Goal: Task Accomplishment & Management: Use online tool/utility

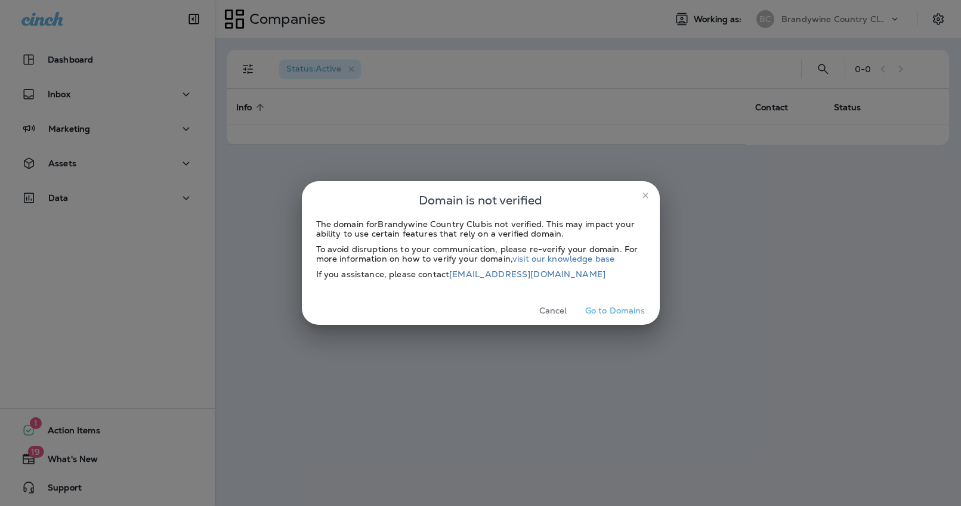
click at [643, 199] on icon "close" at bounding box center [646, 196] width 10 height 10
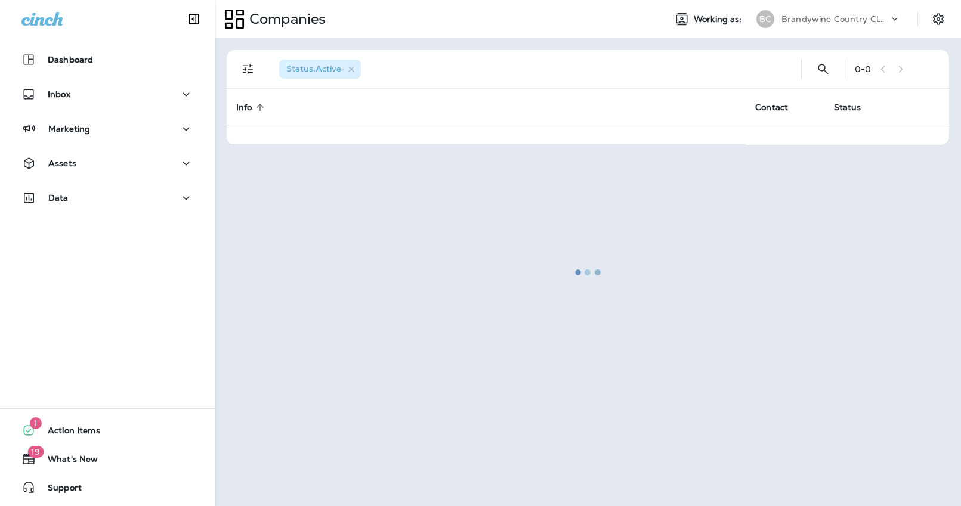
click at [806, 32] on div "Companies Working as: BC Brandywine Country Club" at bounding box center [588, 19] width 746 height 38
click at [809, 23] on p "Brandywine Country Club" at bounding box center [834, 19] width 107 height 10
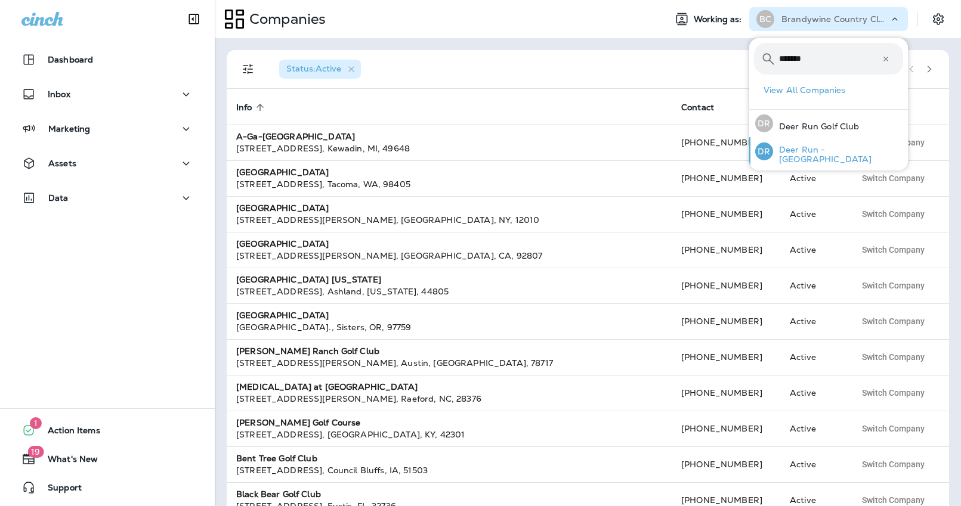
type input "*******"
click at [839, 159] on div "DR Deer Run - MN" at bounding box center [828, 151] width 157 height 29
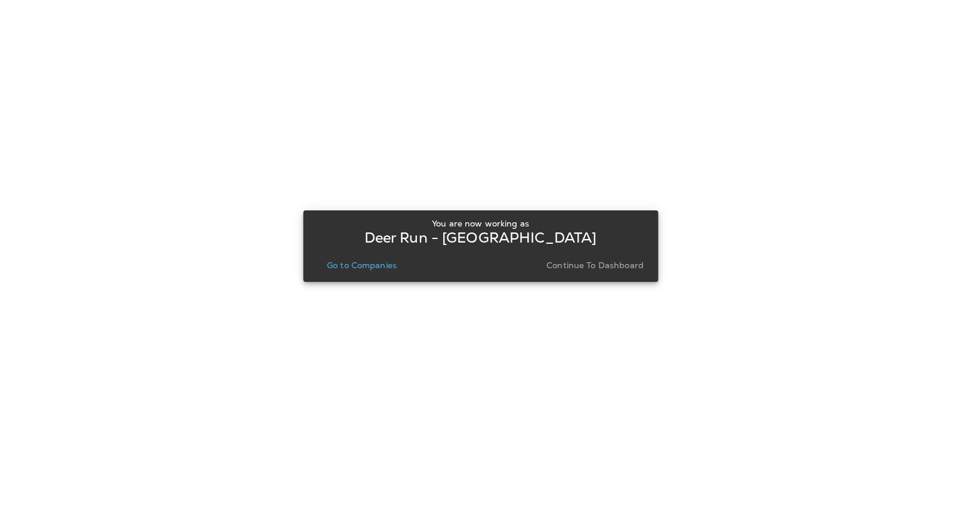
click at [627, 269] on p "Continue to Dashboard" at bounding box center [594, 266] width 97 height 10
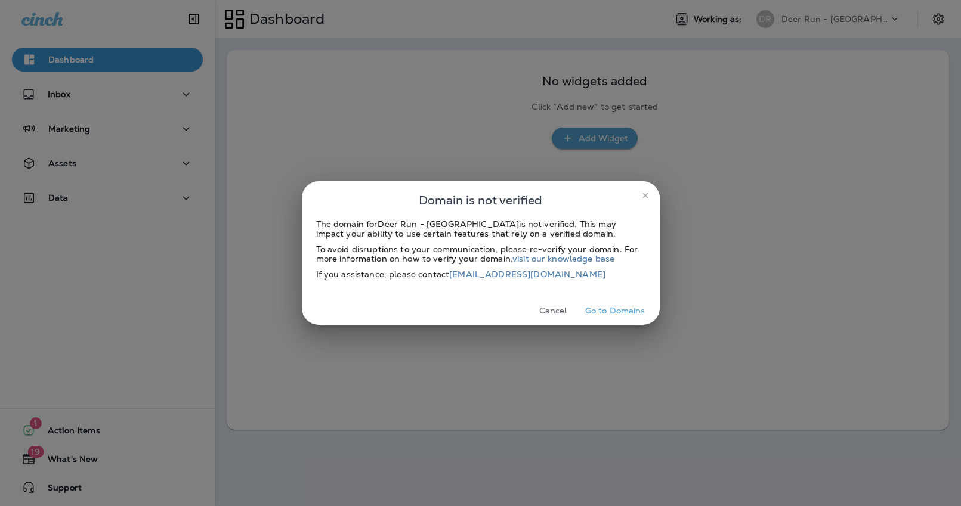
click at [641, 200] on button "close" at bounding box center [645, 195] width 19 height 19
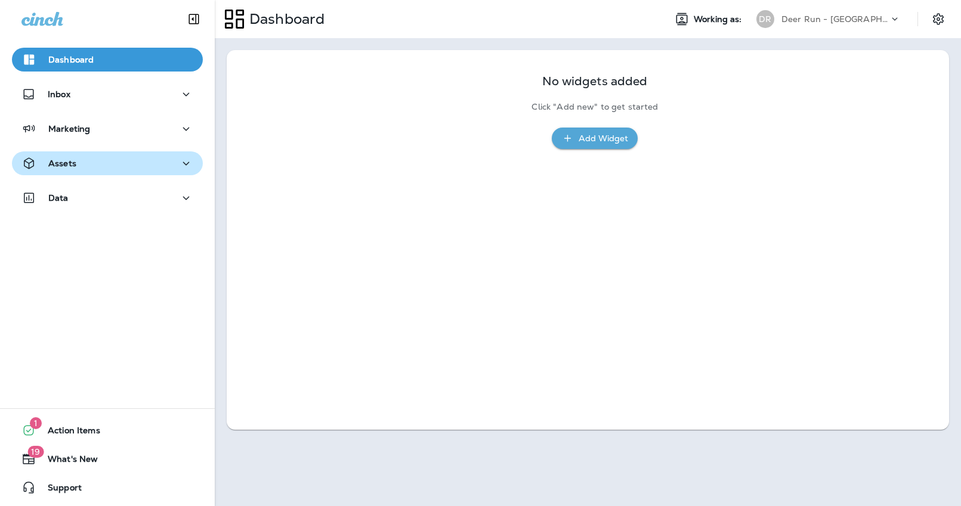
click at [90, 169] on div "Assets" at bounding box center [107, 163] width 172 height 15
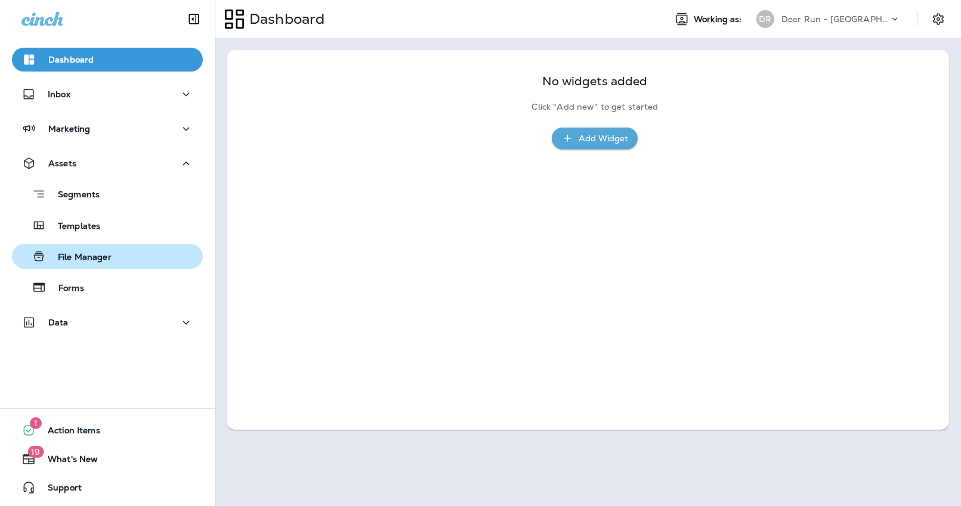
click at [106, 252] on p "File Manager" at bounding box center [79, 257] width 66 height 11
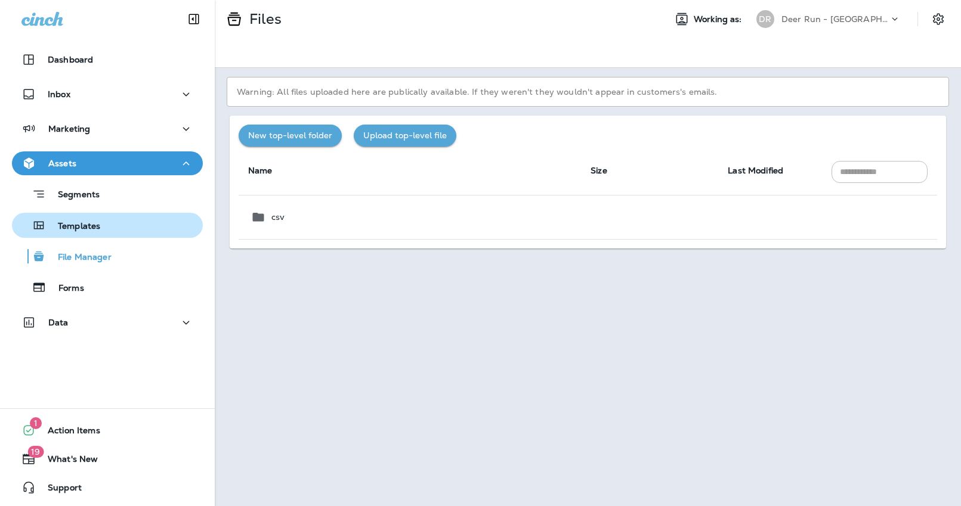
click at [95, 227] on p "Templates" at bounding box center [73, 226] width 54 height 11
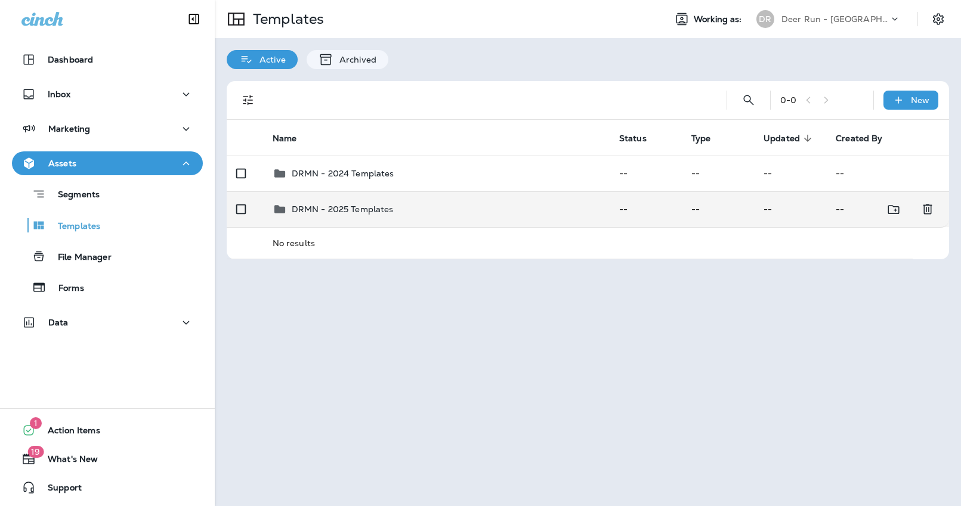
click at [333, 209] on p "DRMN - 2025 Templates" at bounding box center [343, 210] width 102 height 10
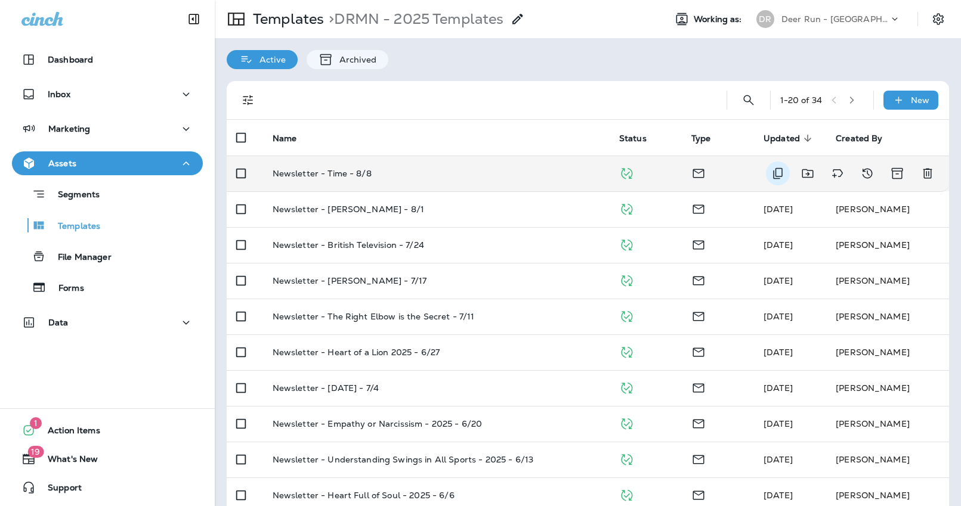
click at [777, 176] on icon "Duplicate" at bounding box center [778, 173] width 10 height 11
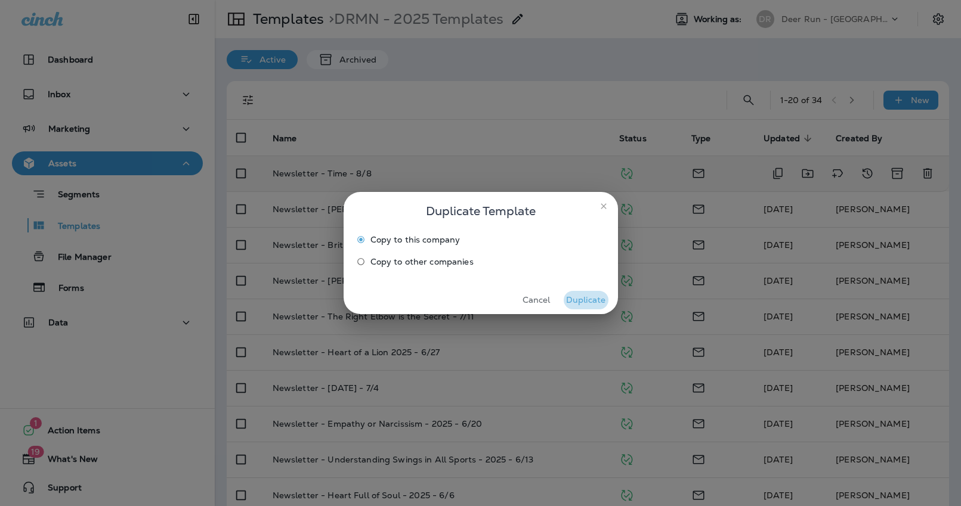
click at [586, 300] on button "Duplicate" at bounding box center [586, 300] width 45 height 18
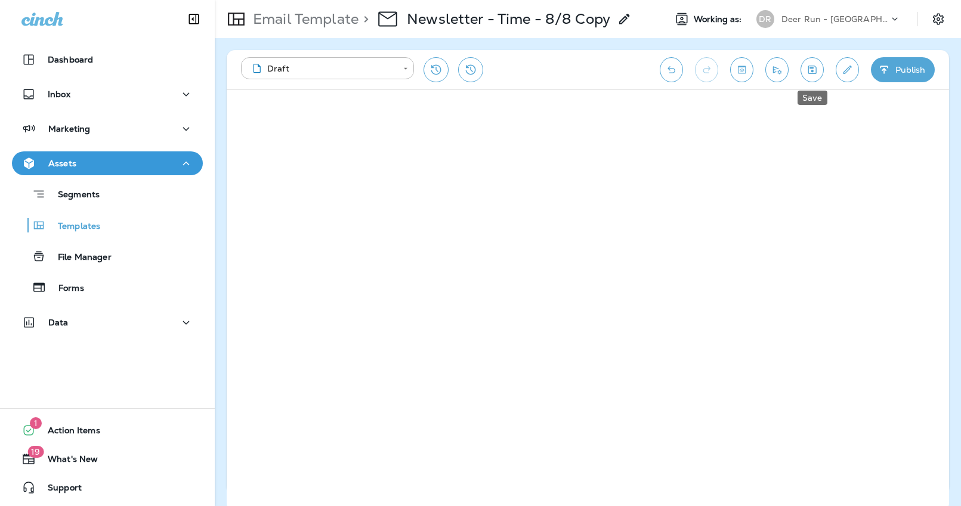
click at [815, 69] on icon "Save" at bounding box center [812, 70] width 13 height 12
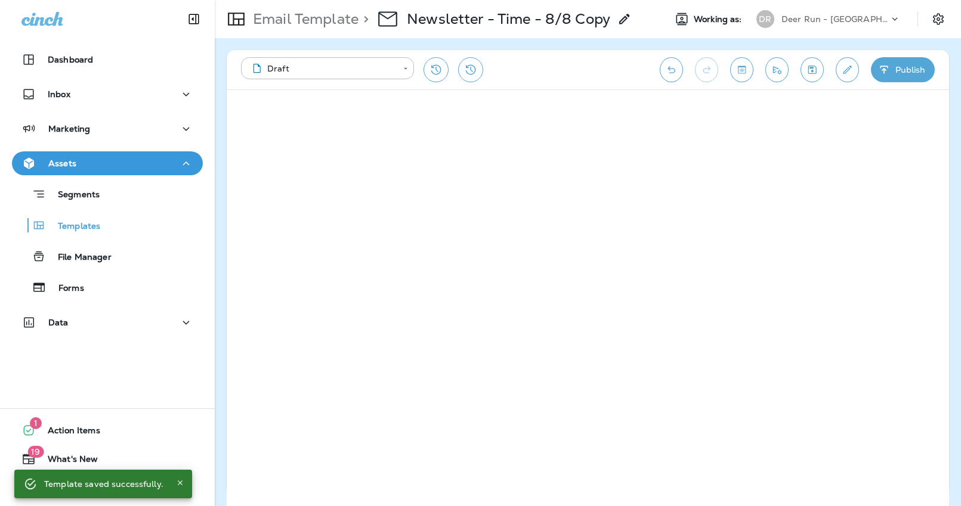
click at [845, 72] on icon "Edit details" at bounding box center [847, 70] width 13 height 12
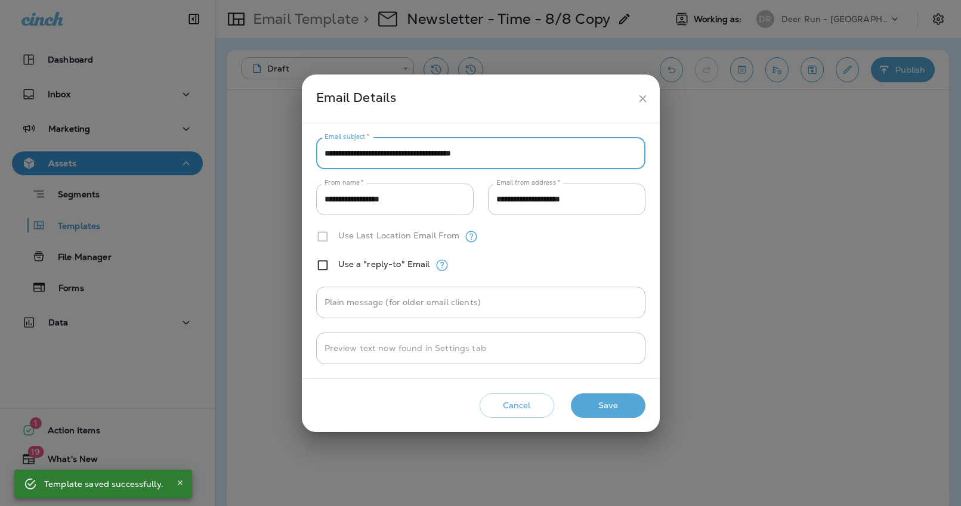
drag, startPoint x: 342, startPoint y: 154, endPoint x: 326, endPoint y: 154, distance: 16.1
click at [326, 154] on input "**********" at bounding box center [480, 154] width 329 height 32
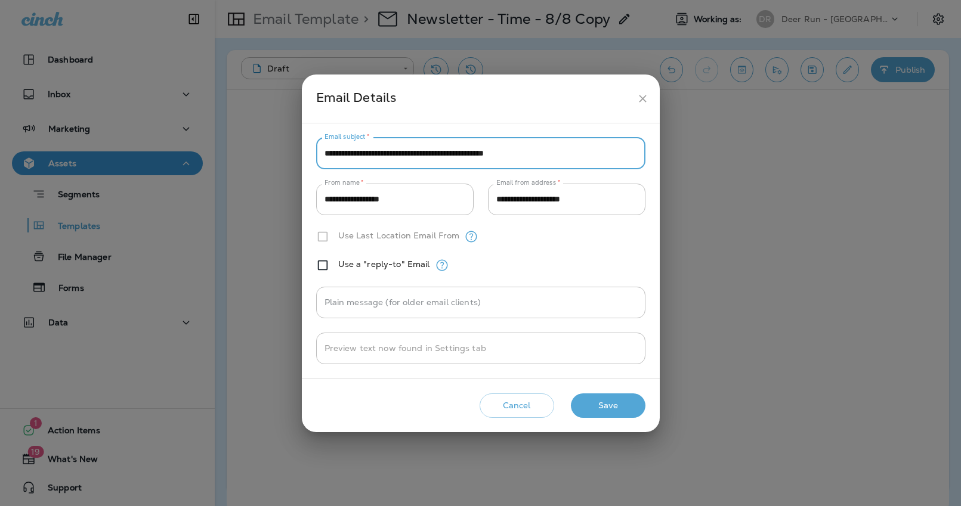
type input "**********"
click at [603, 400] on button "Save" at bounding box center [608, 406] width 75 height 24
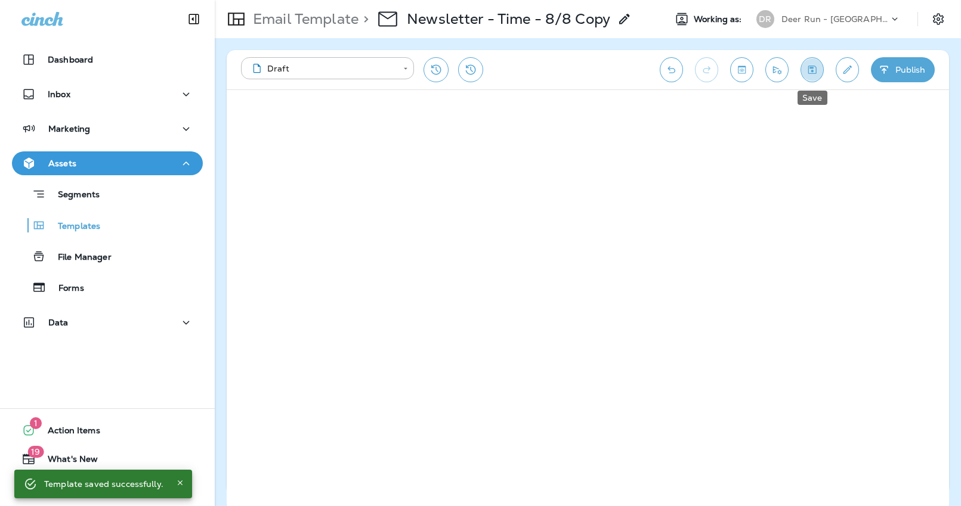
click at [812, 76] on button "Save" at bounding box center [811, 69] width 23 height 25
click at [851, 76] on button "Edit details" at bounding box center [847, 69] width 23 height 25
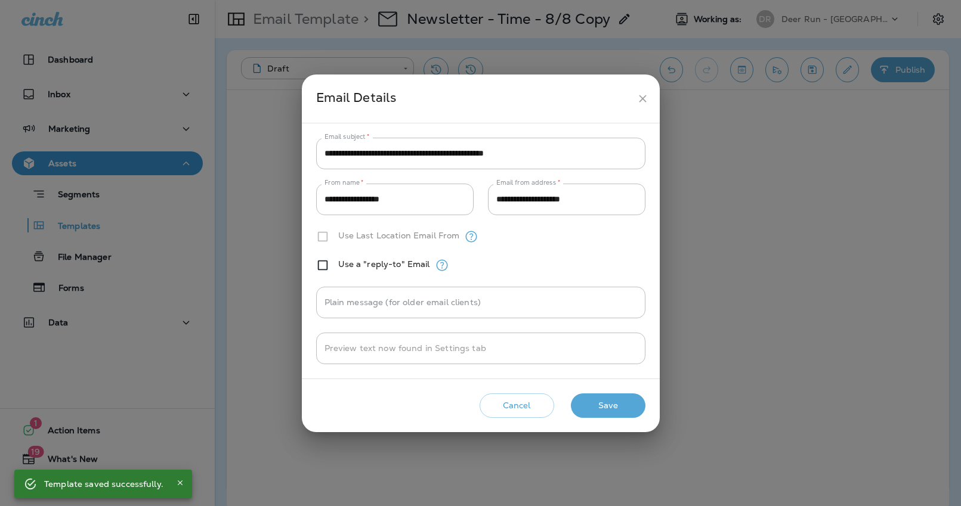
click at [632, 97] on button "close" at bounding box center [643, 99] width 22 height 22
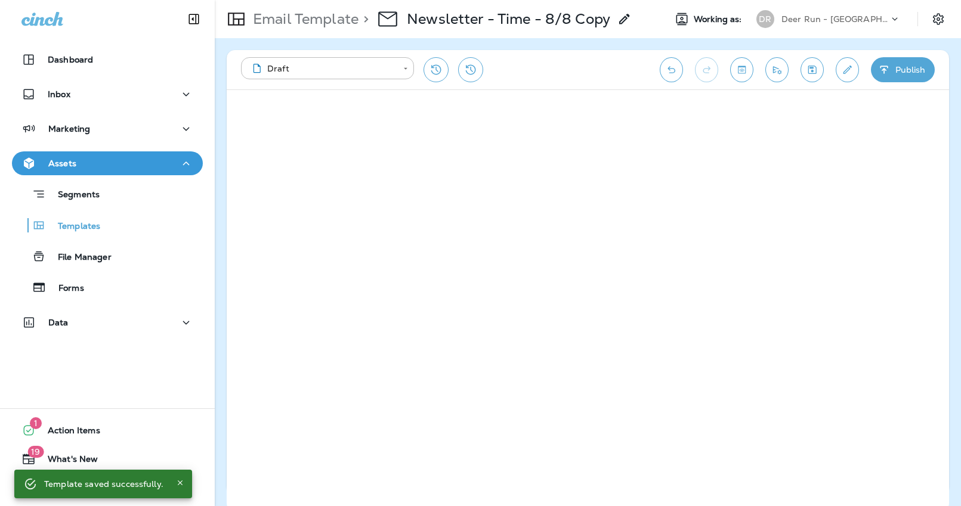
click at [762, 71] on div "**********" at bounding box center [588, 69] width 722 height 39
click at [773, 72] on icon "Send test email" at bounding box center [777, 70] width 8 height 8
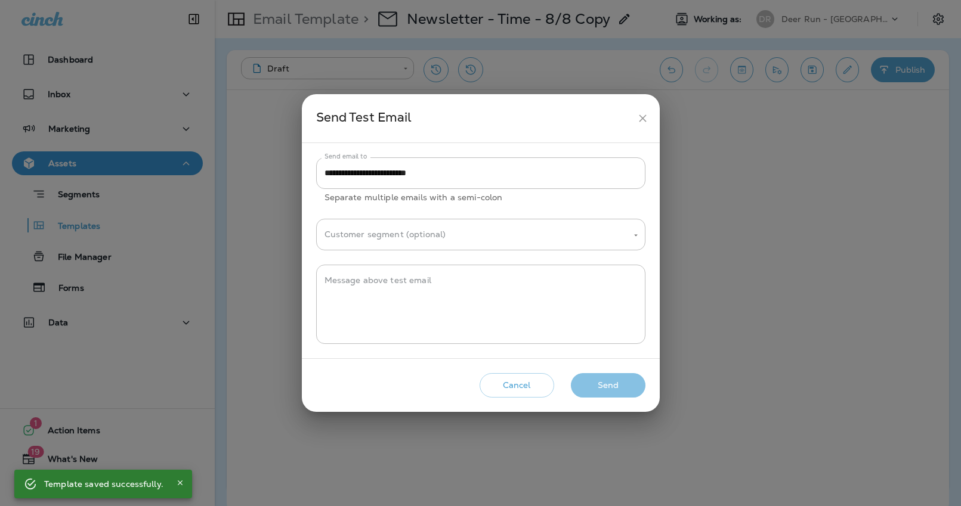
click at [603, 389] on button "Send" at bounding box center [608, 385] width 75 height 24
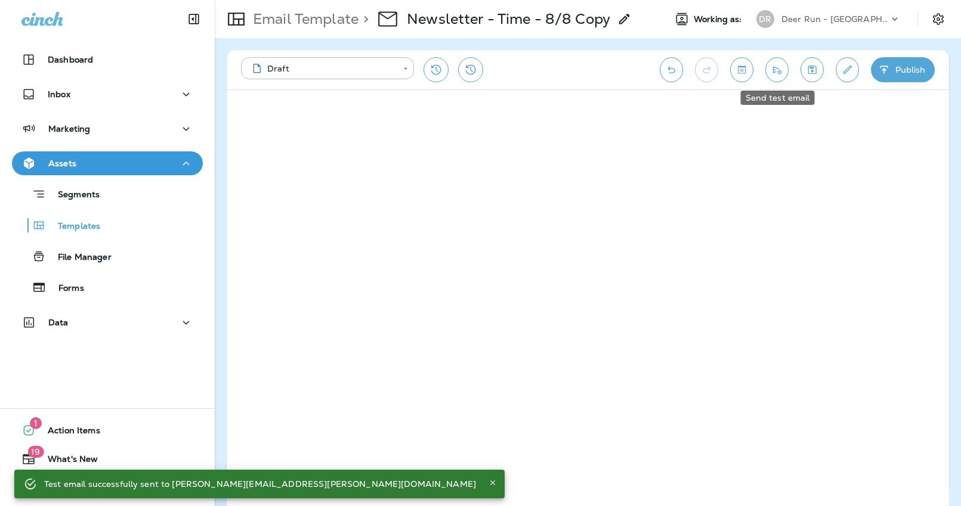
click at [777, 72] on icon "Send test email" at bounding box center [777, 70] width 13 height 12
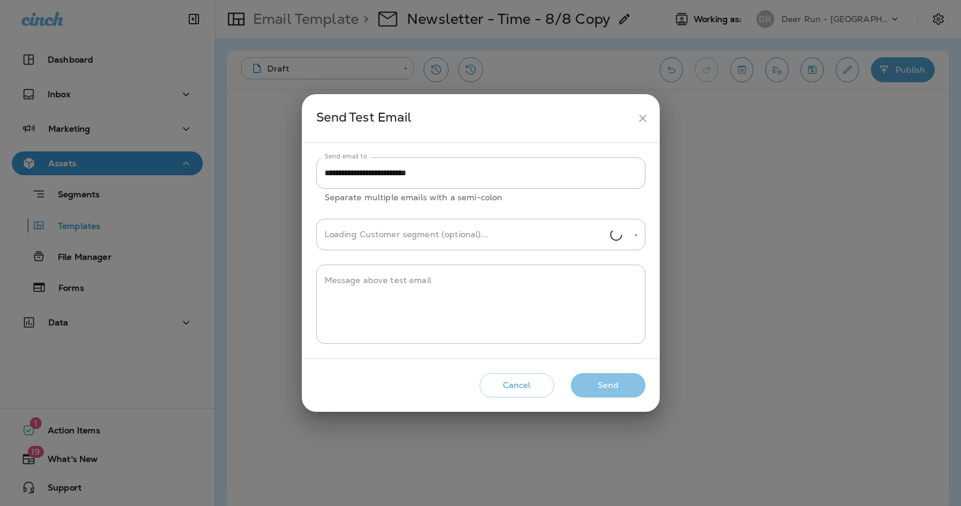
click at [607, 389] on button "Send" at bounding box center [608, 385] width 75 height 24
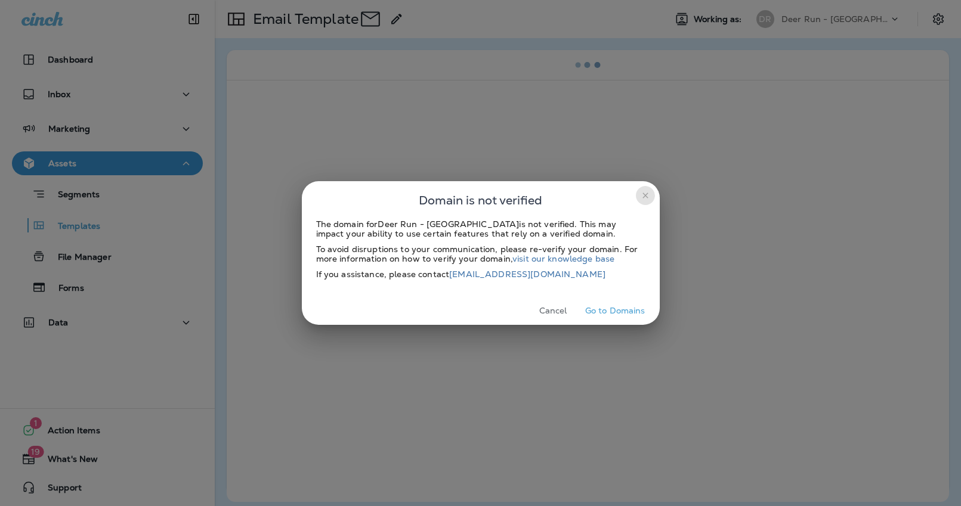
click at [639, 192] on button "close" at bounding box center [645, 195] width 19 height 19
